Goal: Task Accomplishment & Management: Complete application form

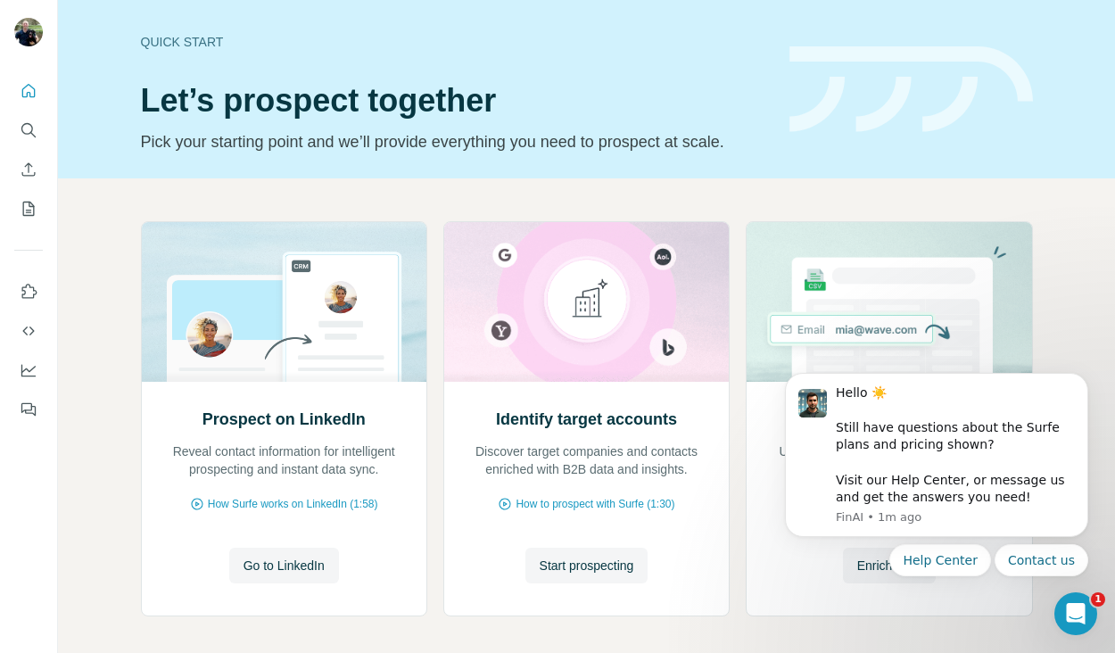
click at [1070, 609] on icon "Open Intercom Messenger" at bounding box center [1076, 614] width 29 height 29
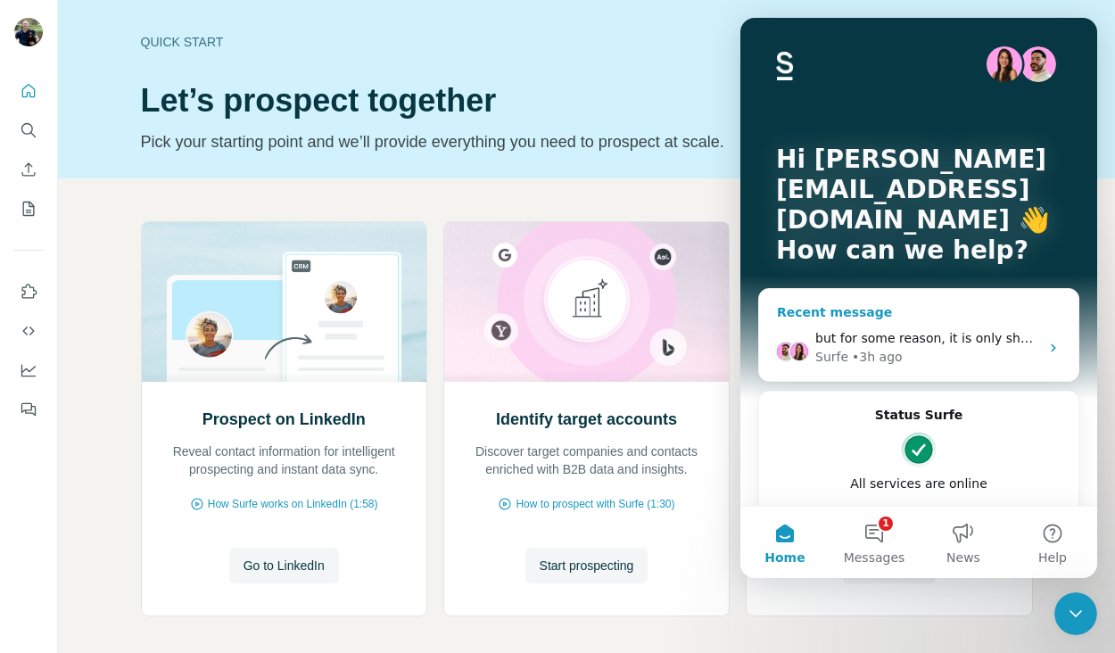
click at [981, 353] on div "Surfe • 3h ago" at bounding box center [927, 357] width 224 height 19
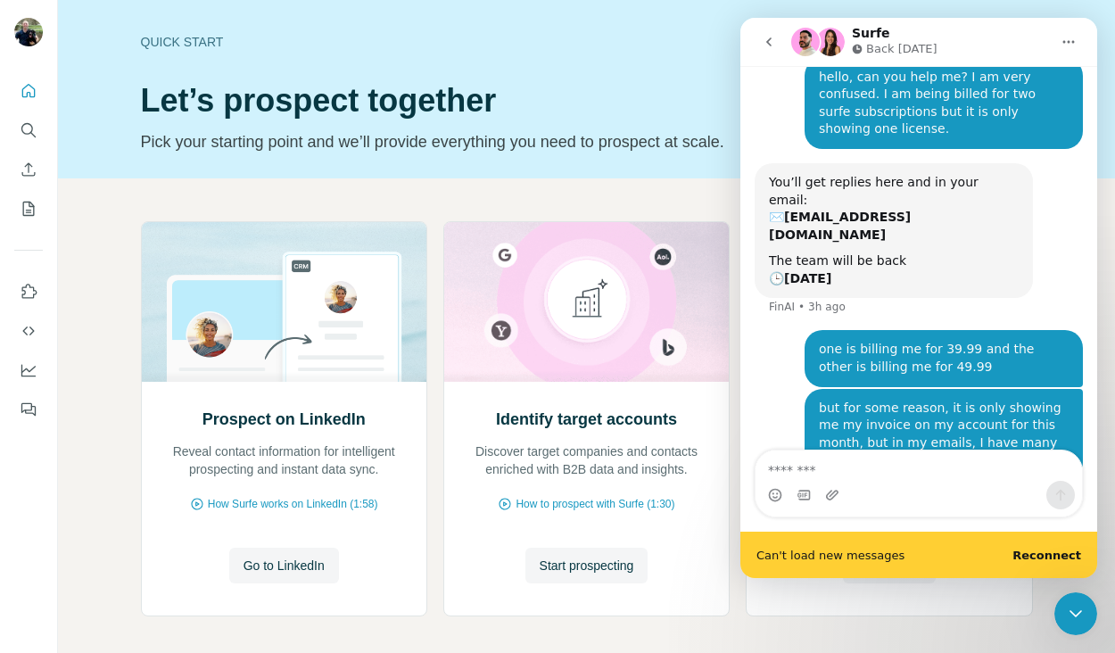
scroll to position [376, 0]
